Goal: Check status: Check status

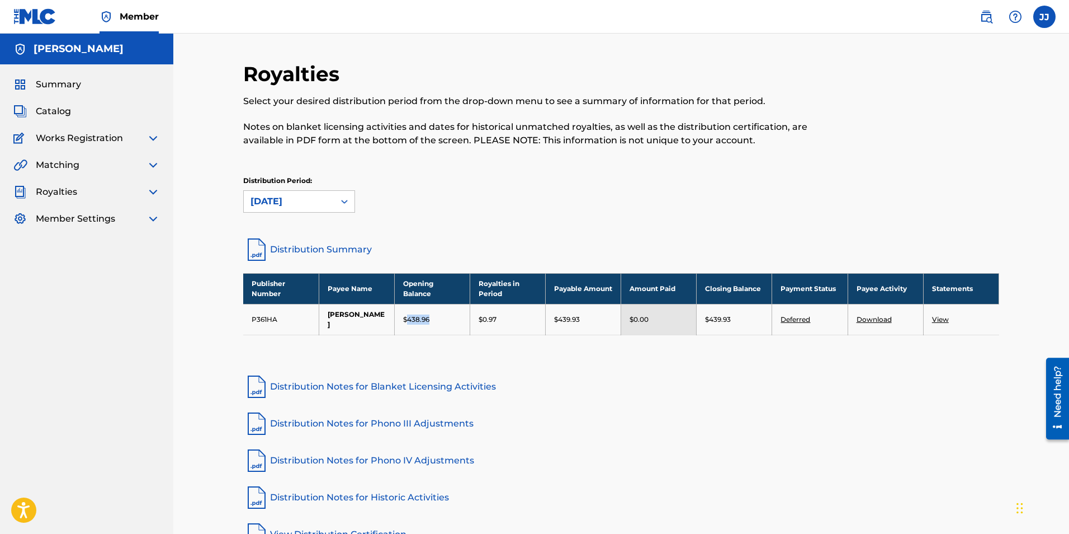
drag, startPoint x: 406, startPoint y: 313, endPoint x: 428, endPoint y: 319, distance: 22.7
click at [428, 319] on td "$438.96" at bounding box center [432, 319] width 76 height 31
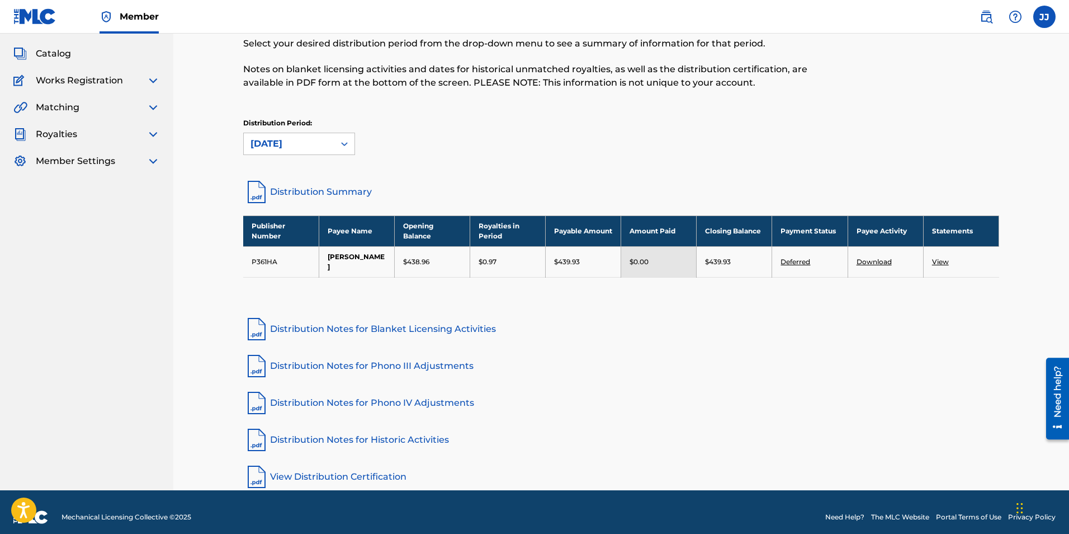
click at [525, 163] on div "Distribution Period: [DATE]" at bounding box center [621, 141] width 756 height 47
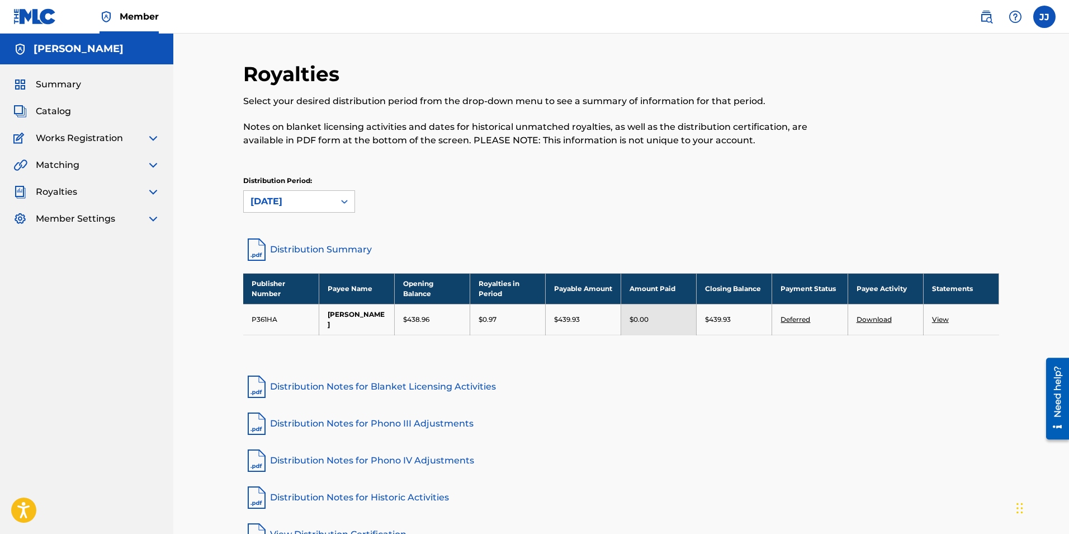
click at [150, 199] on div "Summary Catalog Works Registration Claiming Tool Individual Registration Tool B…" at bounding box center [86, 151] width 173 height 175
click at [151, 191] on img at bounding box center [153, 191] width 13 height 13
click at [152, 136] on img at bounding box center [153, 137] width 13 height 13
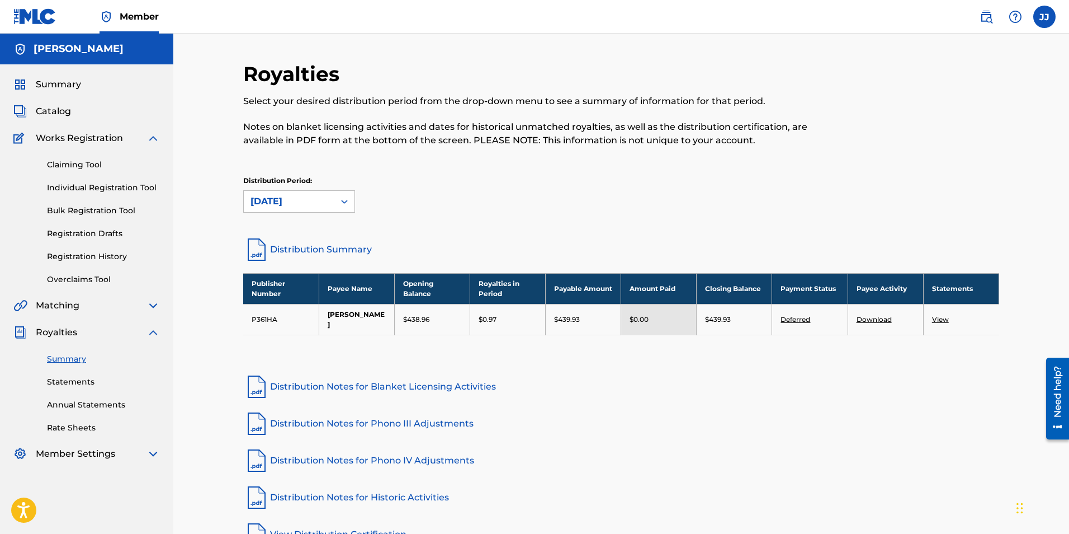
click at [110, 256] on link "Registration History" at bounding box center [103, 257] width 113 height 12
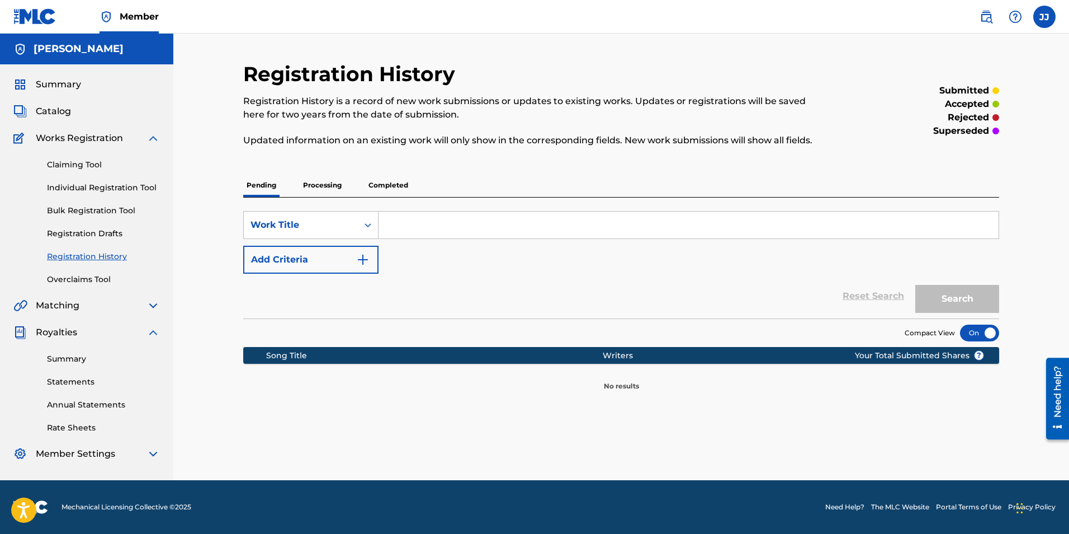
click at [384, 179] on p "Completed" at bounding box center [388, 184] width 46 height 23
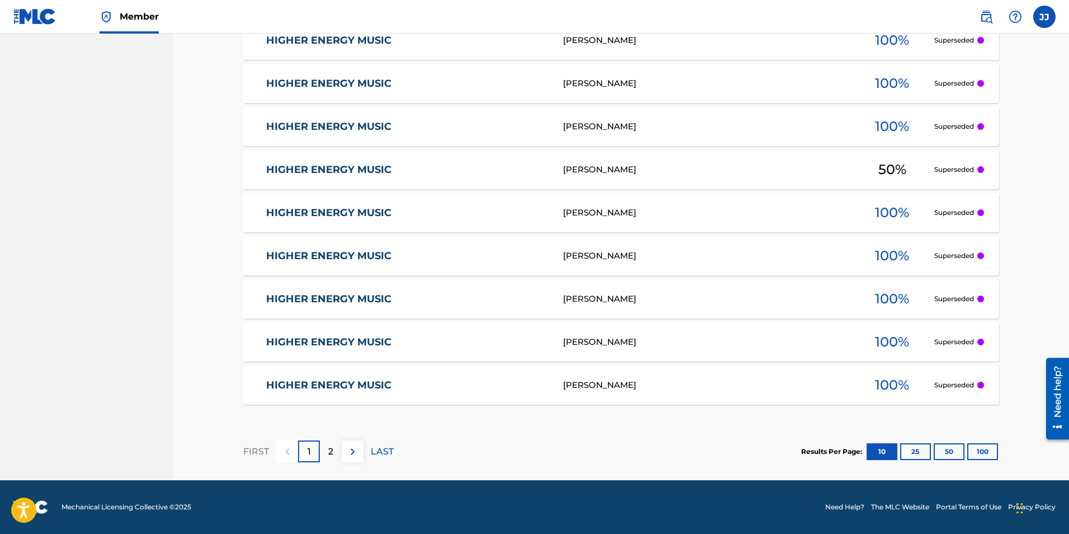
scroll to position [150, 0]
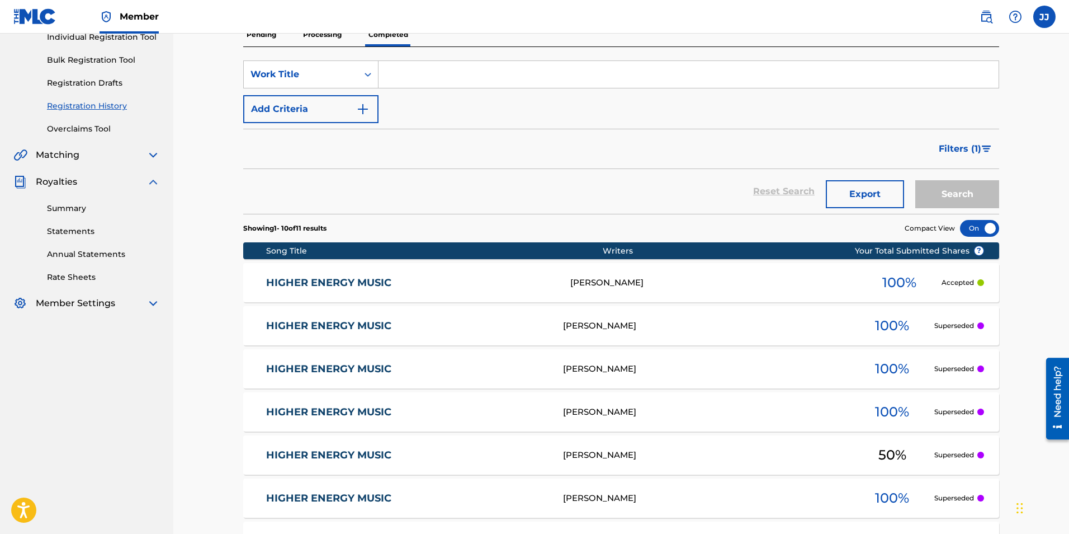
click at [362, 283] on link "HIGHER ENERGY MUSIC" at bounding box center [411, 282] width 290 height 13
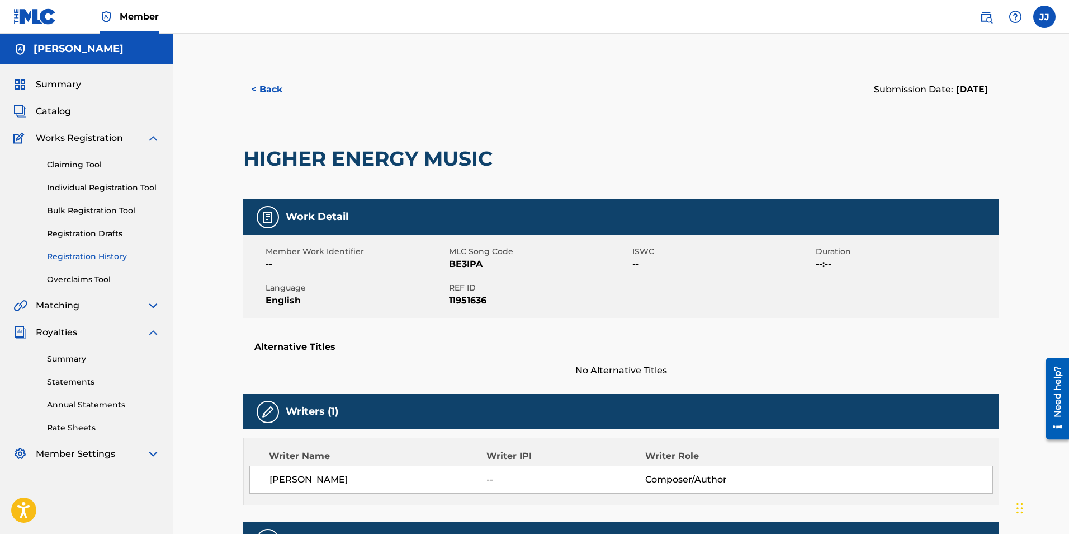
scroll to position [466, 0]
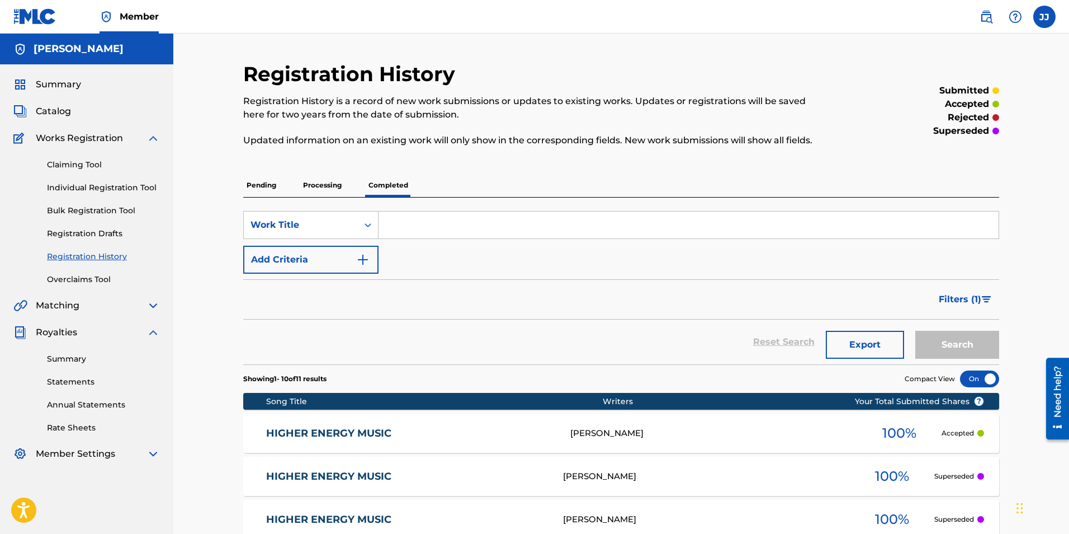
scroll to position [285, 0]
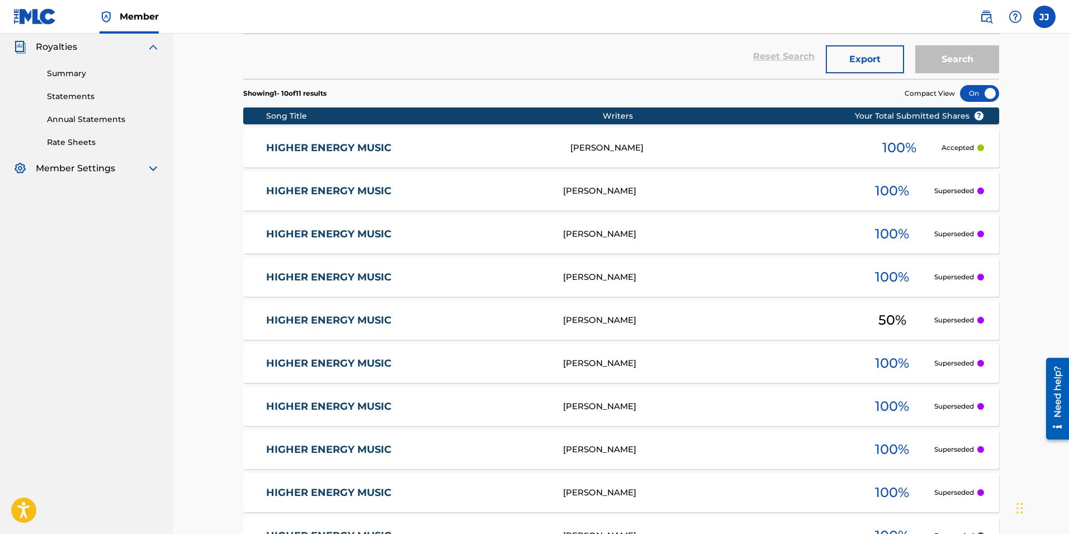
click at [338, 190] on link "HIGHER ENERGY MUSIC" at bounding box center [407, 191] width 282 height 13
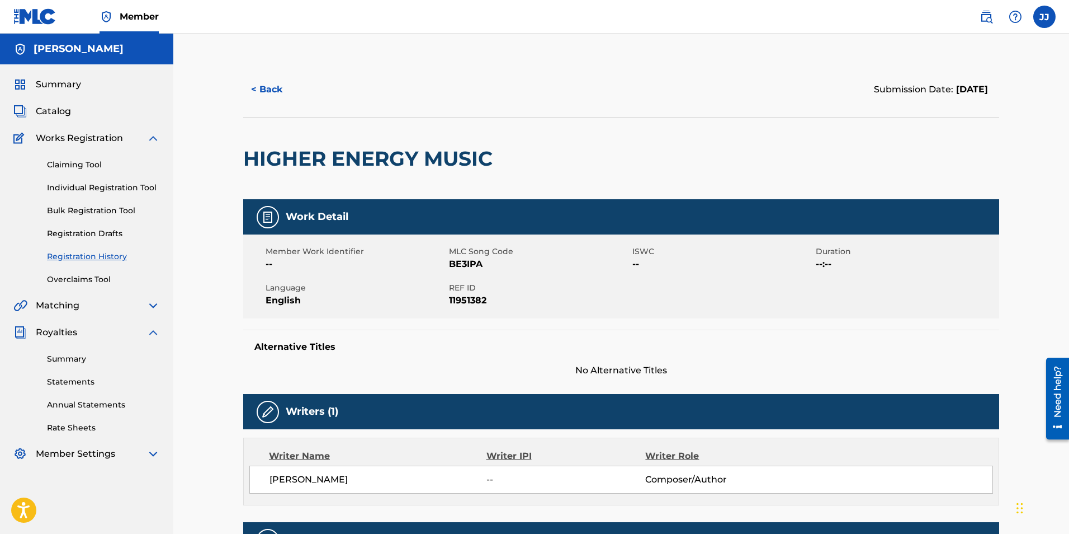
scroll to position [326, 0]
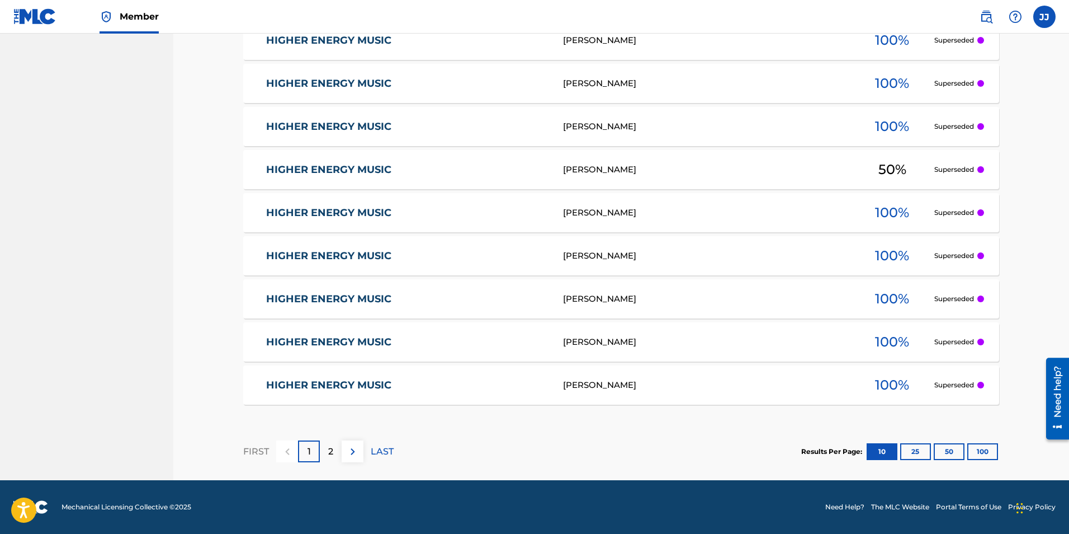
scroll to position [150, 0]
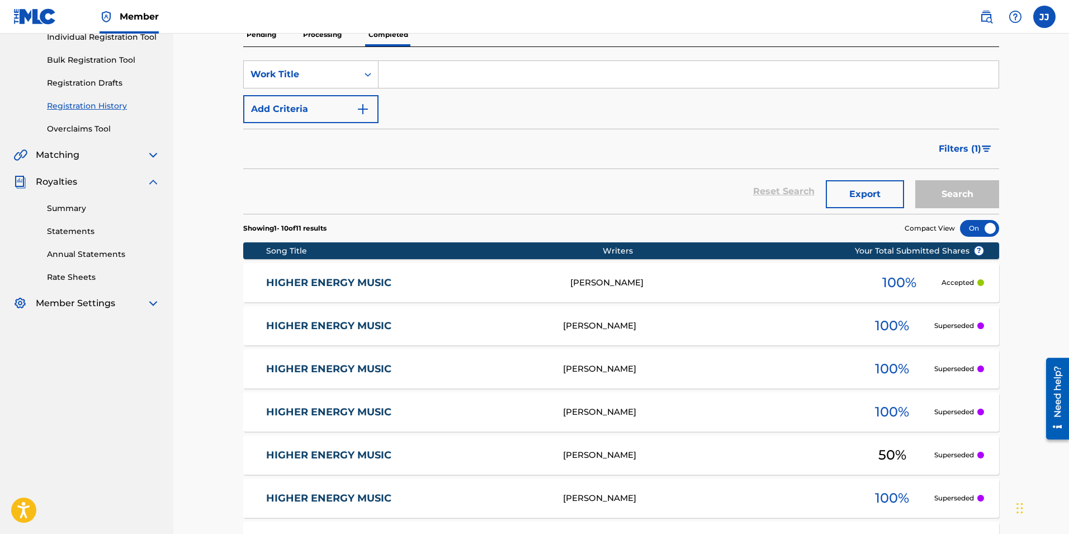
click at [339, 371] on link "HIGHER ENERGY MUSIC" at bounding box center [407, 368] width 282 height 13
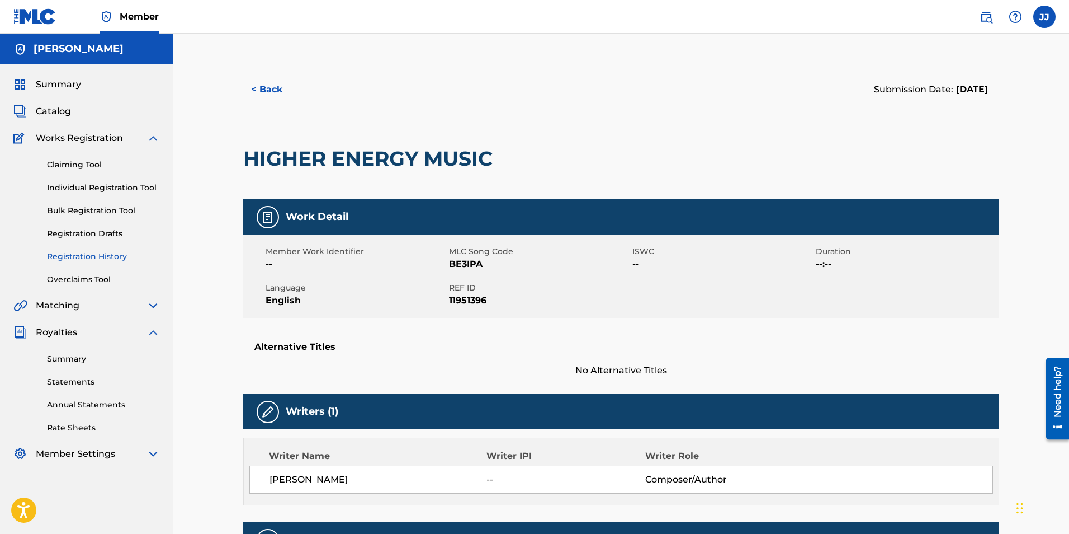
scroll to position [494, 0]
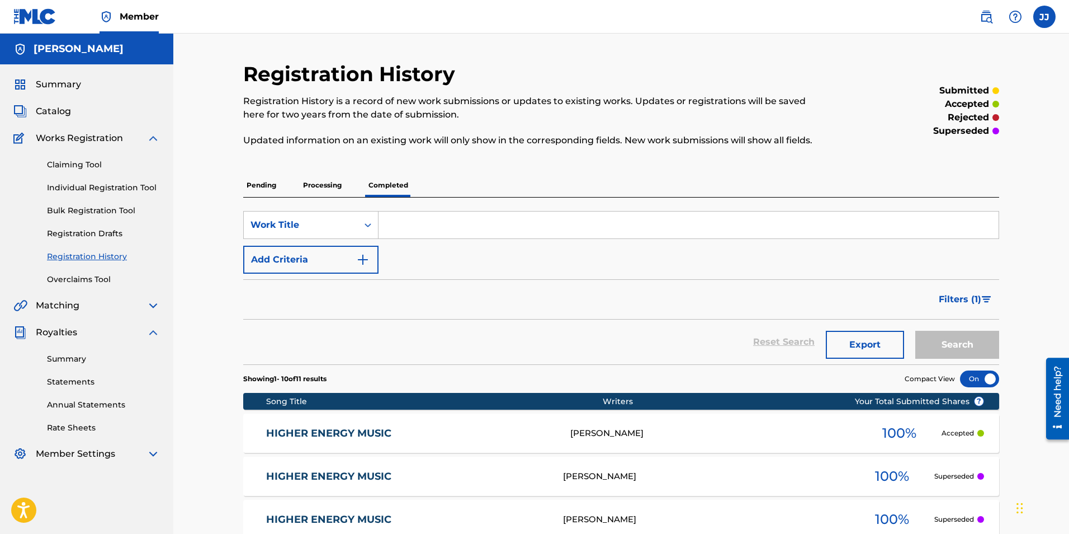
scroll to position [285, 0]
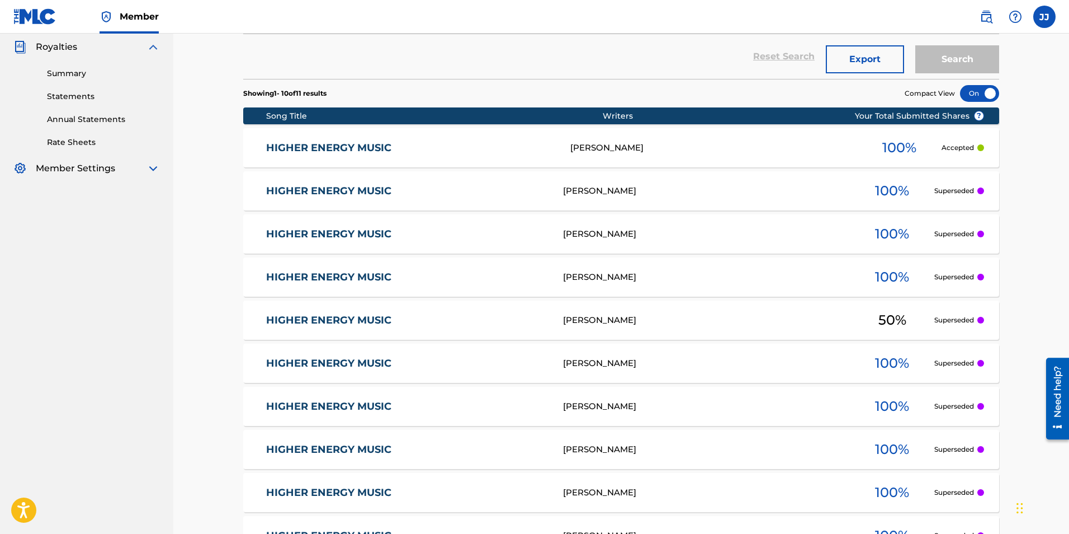
click at [319, 322] on link "HIGHER ENERGY MUSIC" at bounding box center [407, 320] width 282 height 13
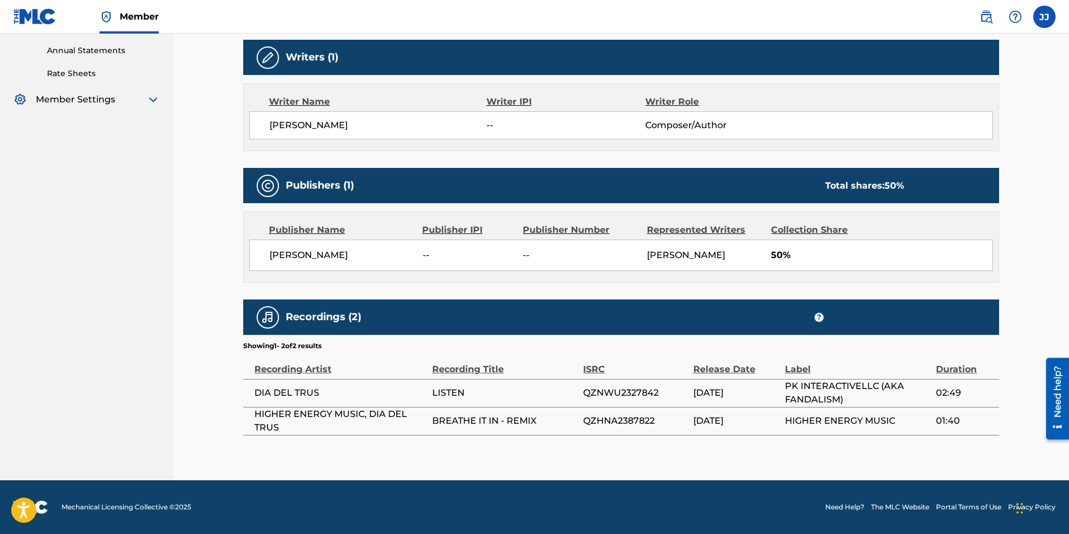
scroll to position [69, 0]
